Goal: Find specific page/section: Find specific page/section

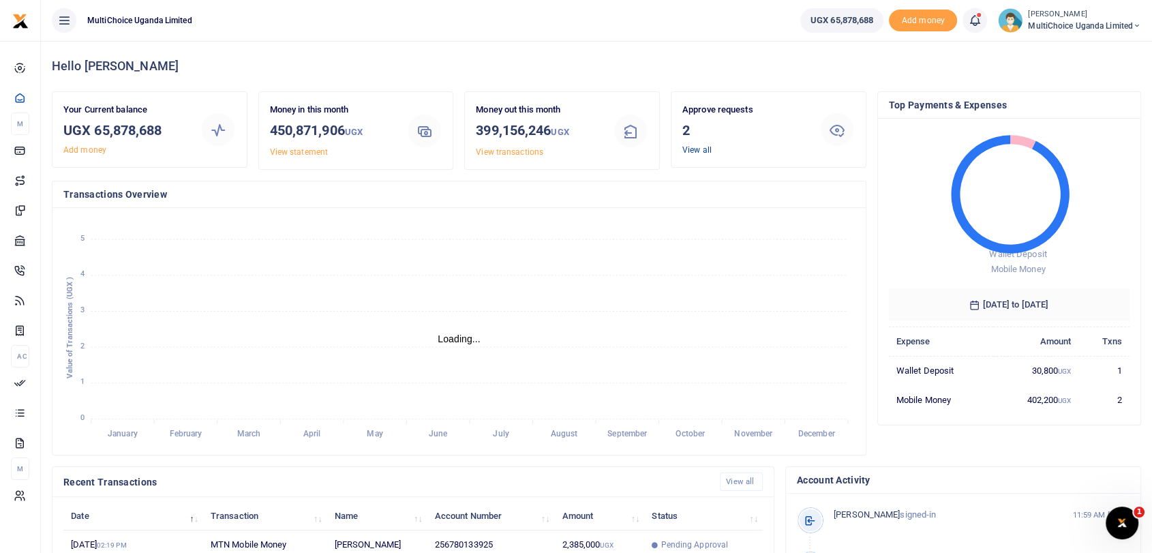
click at [691, 151] on link "View all" at bounding box center [696, 150] width 29 height 10
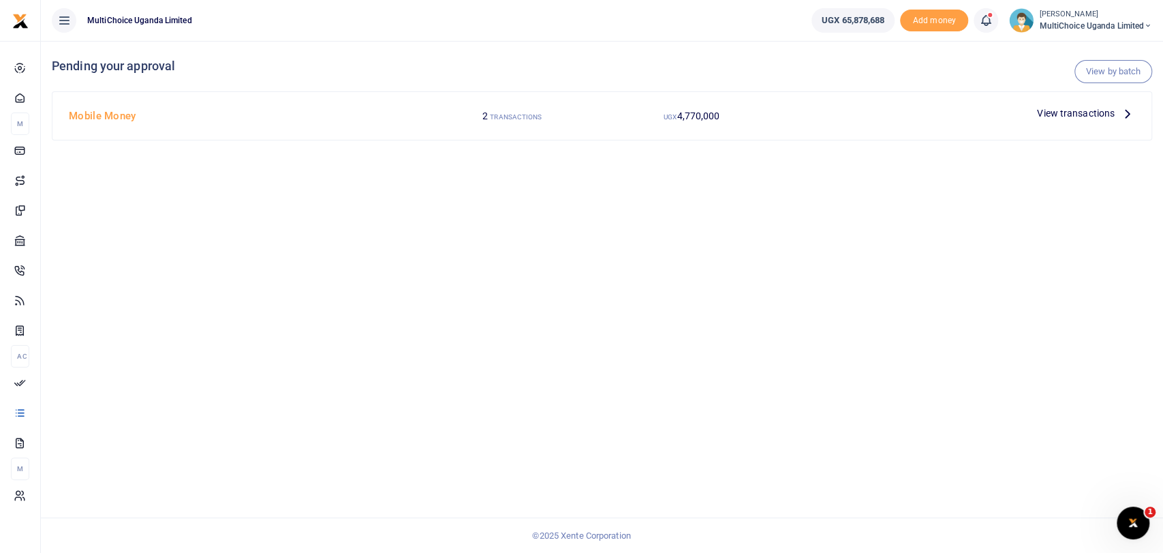
click at [1081, 115] on span "View transactions" at bounding box center [1076, 113] width 78 height 15
